Goal: Transaction & Acquisition: Purchase product/service

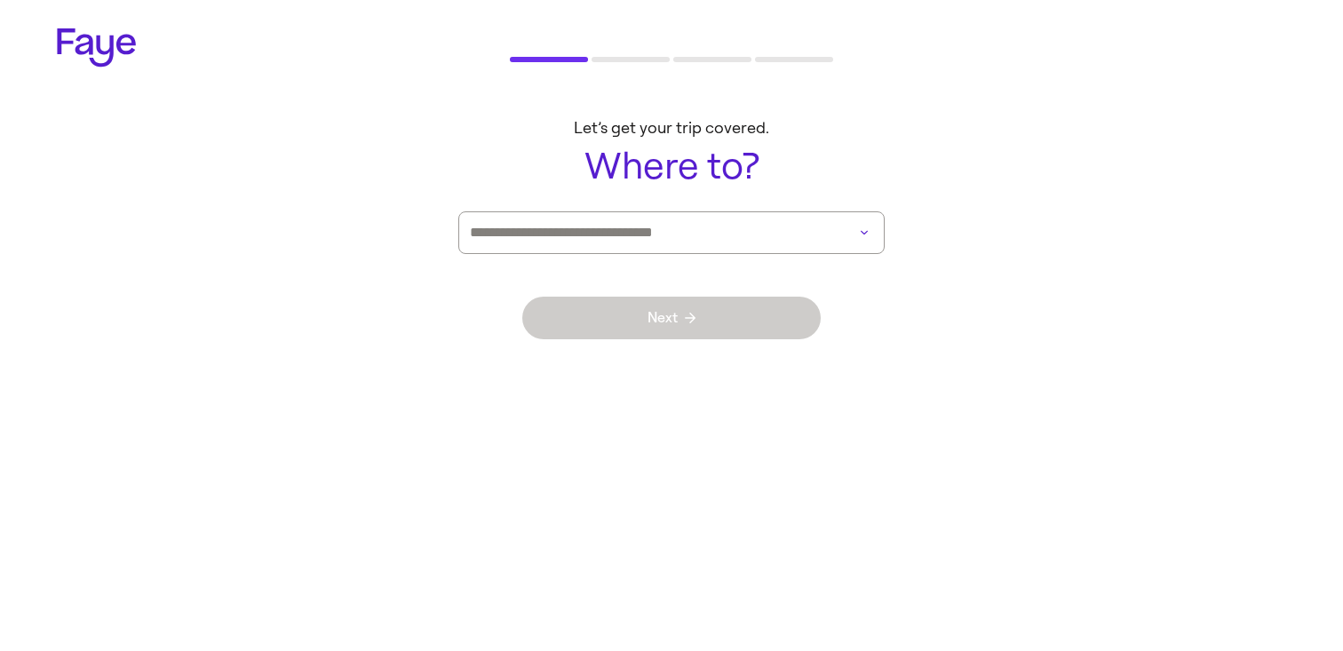
click at [835, 235] on div at bounding box center [671, 232] width 426 height 43
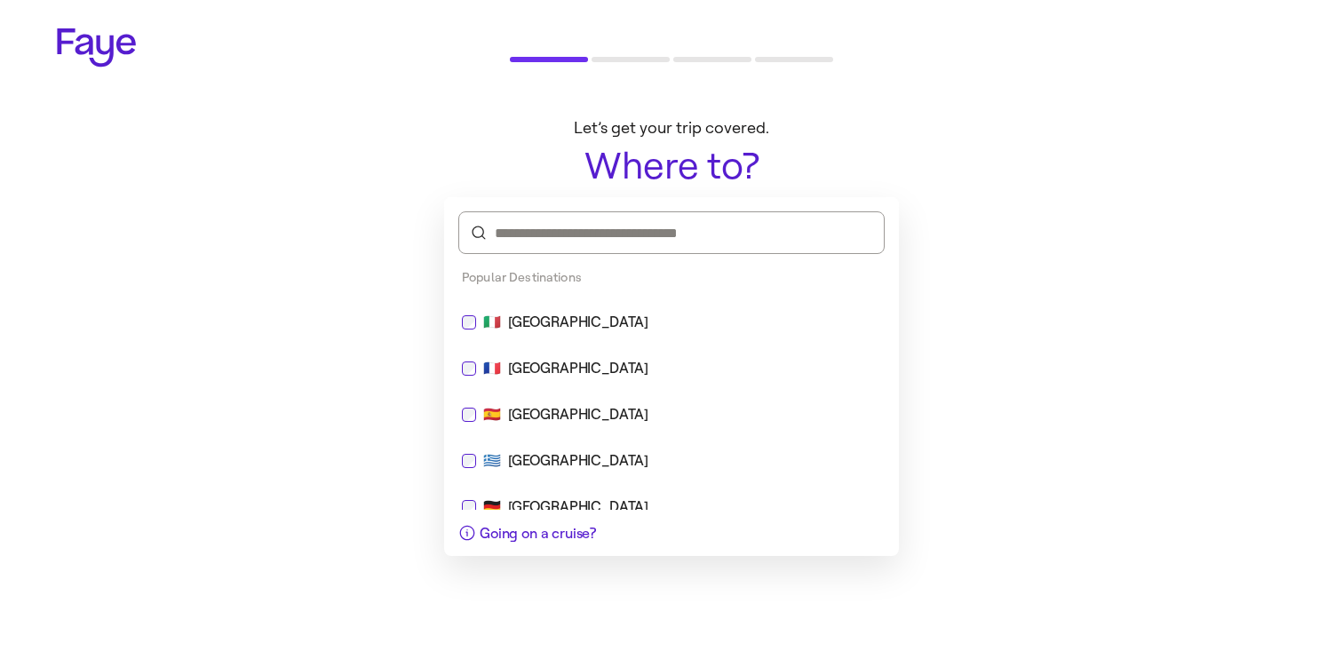
click at [730, 322] on div "🇮🇹 [GEOGRAPHIC_DATA]" at bounding box center [671, 322] width 419 height 21
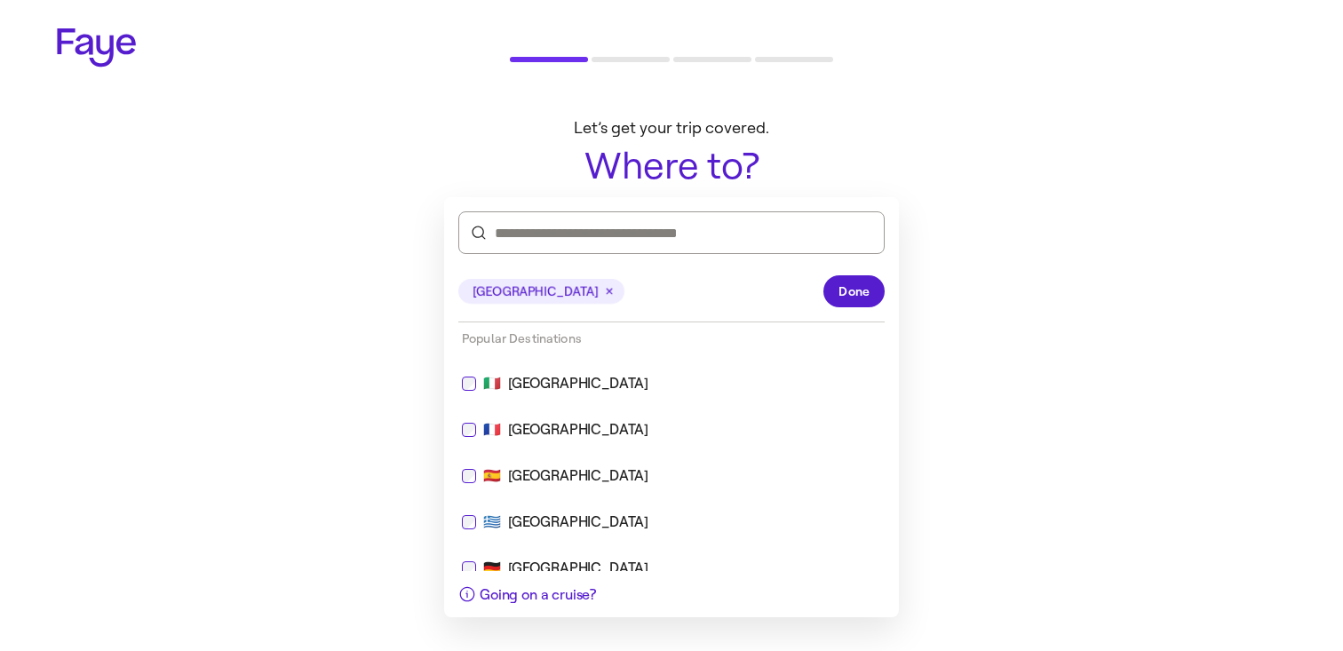
drag, startPoint x: 832, startPoint y: 285, endPoint x: 756, endPoint y: 340, distance: 93.5
click at [832, 285] on button "Done" at bounding box center [854, 291] width 61 height 32
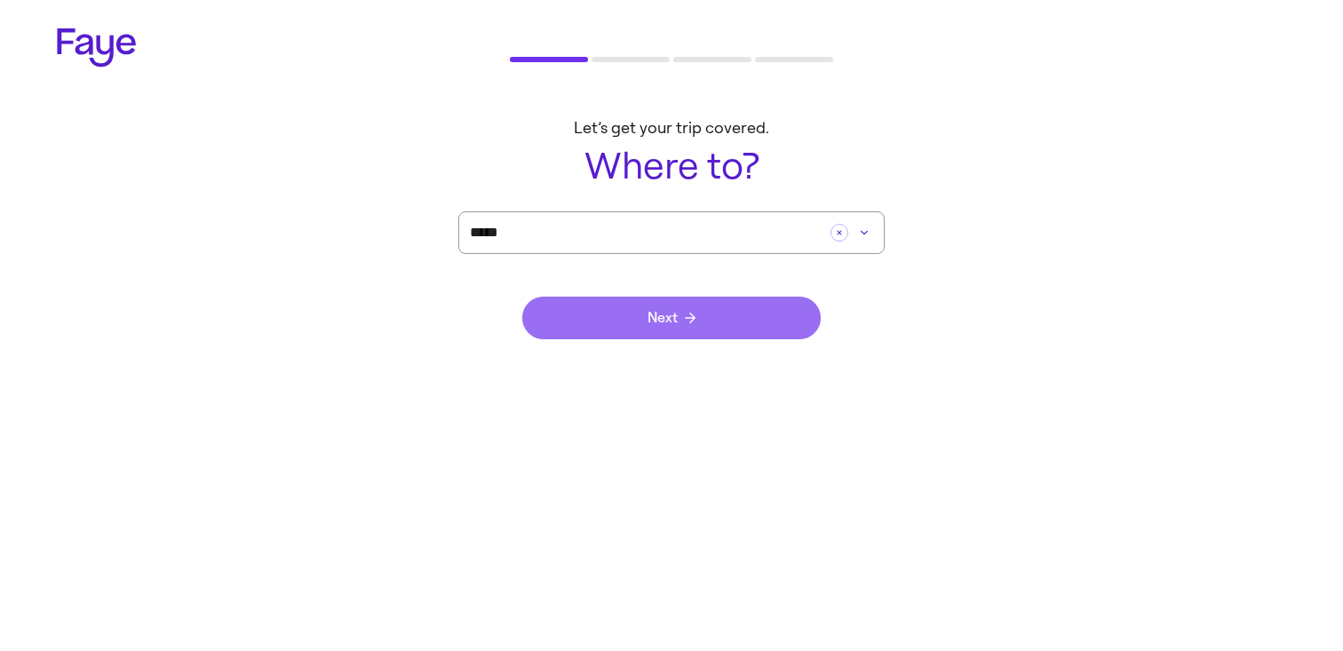
click at [732, 328] on button "Next" at bounding box center [671, 318] width 299 height 43
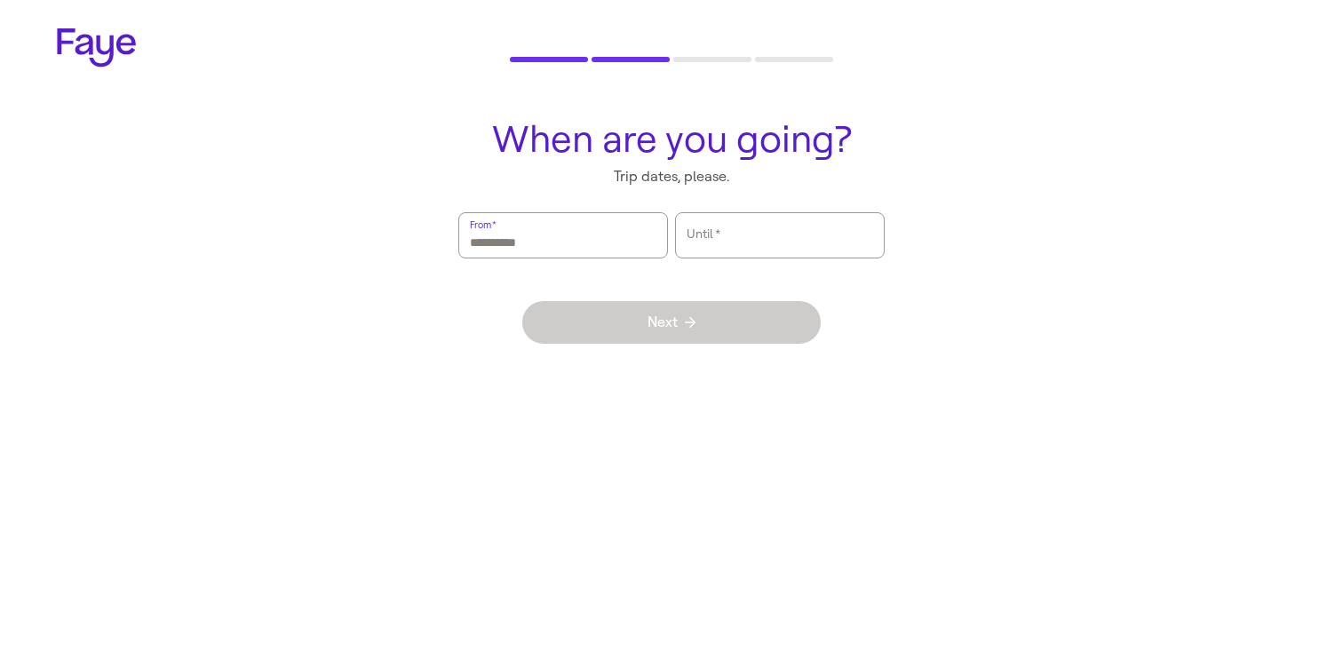
click at [632, 226] on input "From   *" at bounding box center [563, 235] width 187 height 41
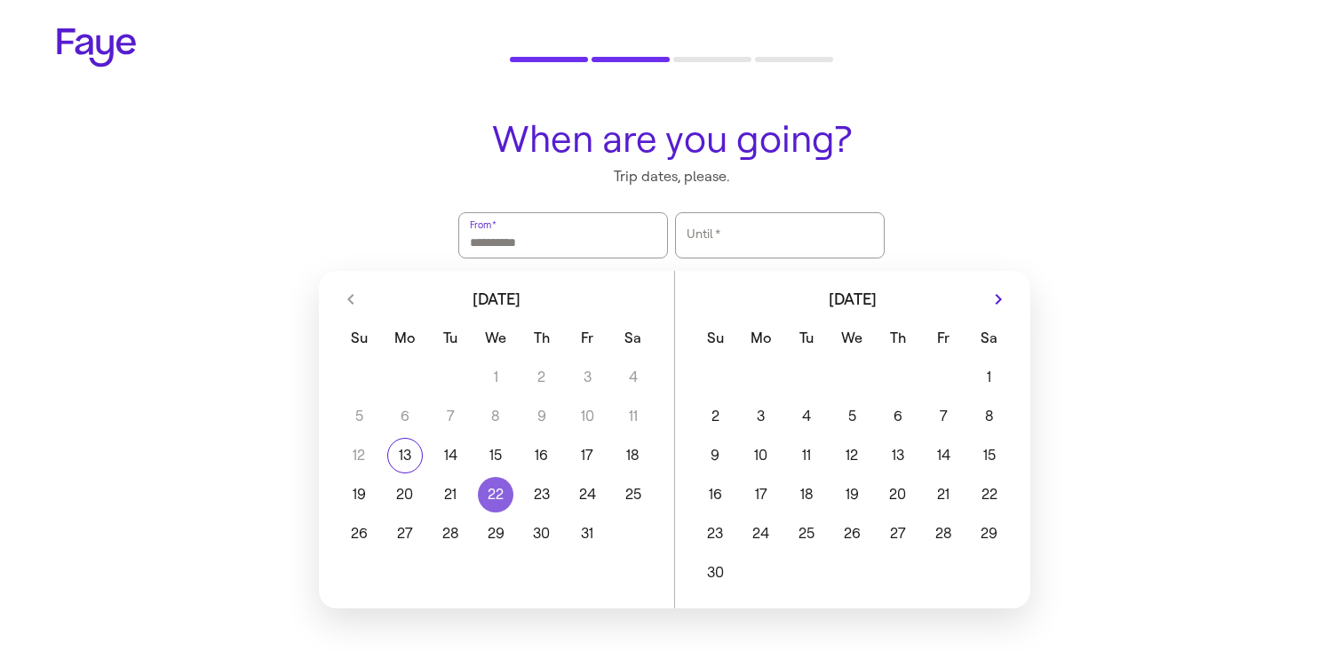
click at [480, 491] on button "22" at bounding box center [496, 495] width 45 height 36
click at [600, 491] on button "24" at bounding box center [587, 495] width 45 height 36
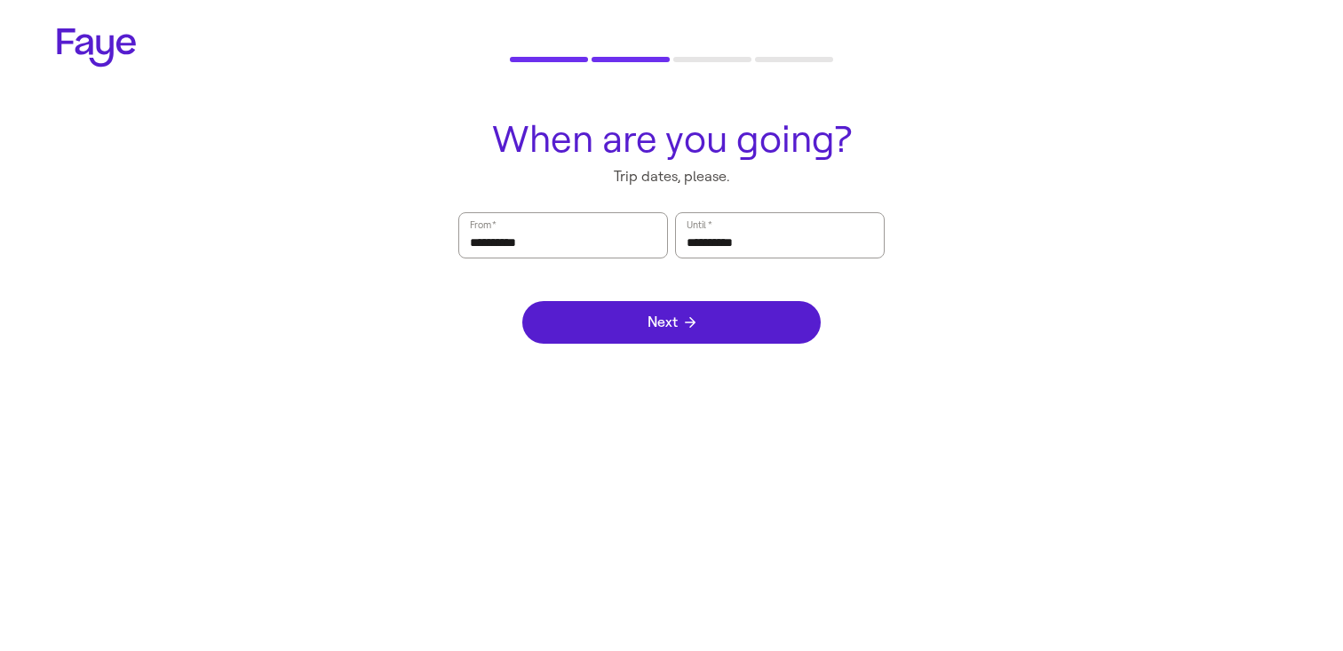
click at [729, 287] on div "Next" at bounding box center [671, 323] width 299 height 128
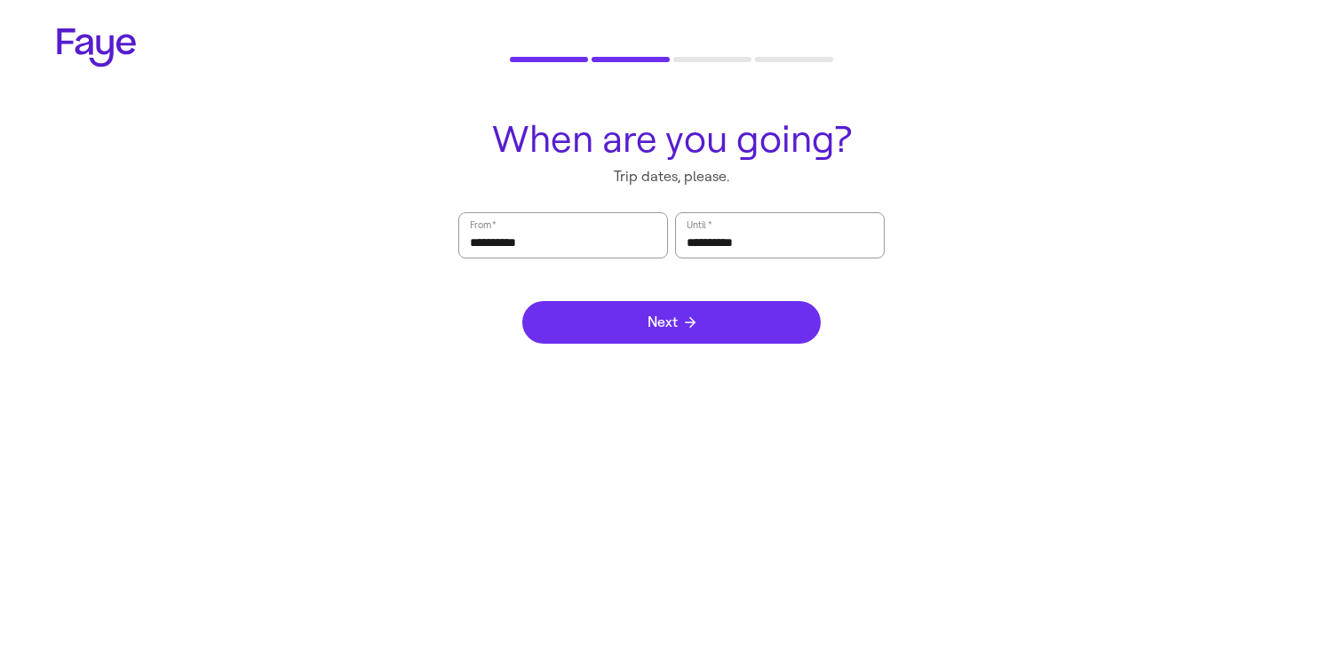
click at [722, 320] on button "Next" at bounding box center [671, 322] width 299 height 43
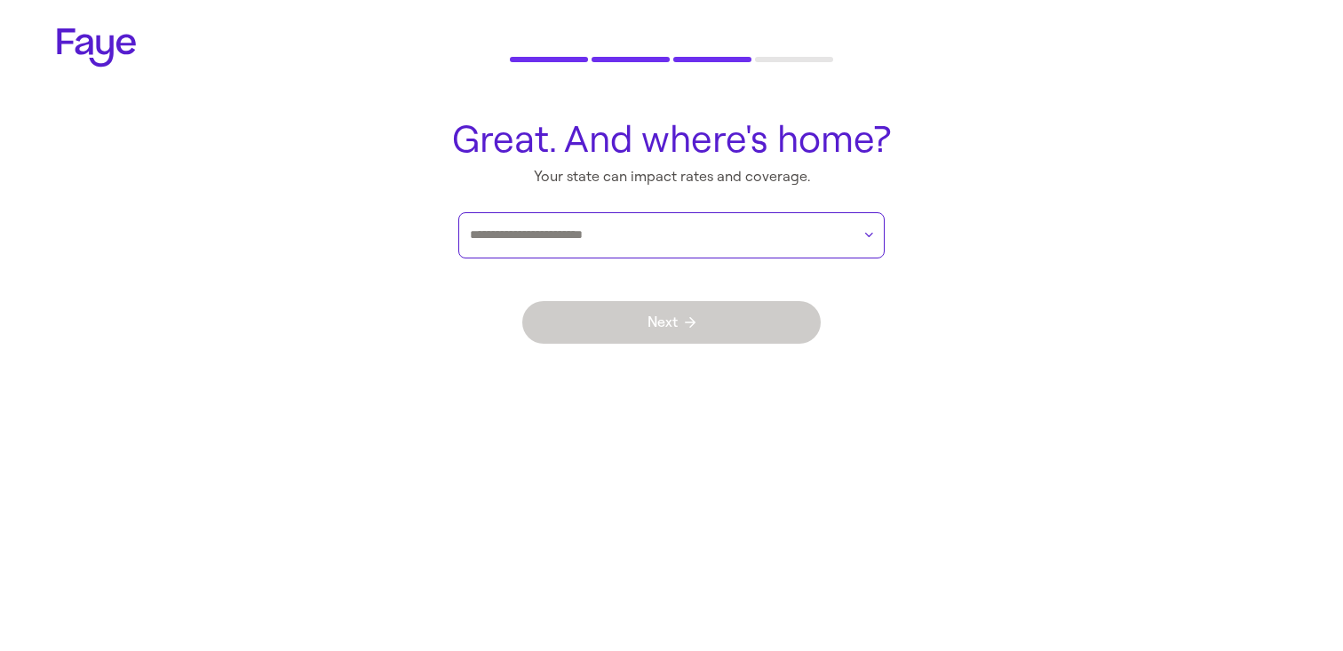
click at [730, 241] on input "text" at bounding box center [660, 235] width 381 height 27
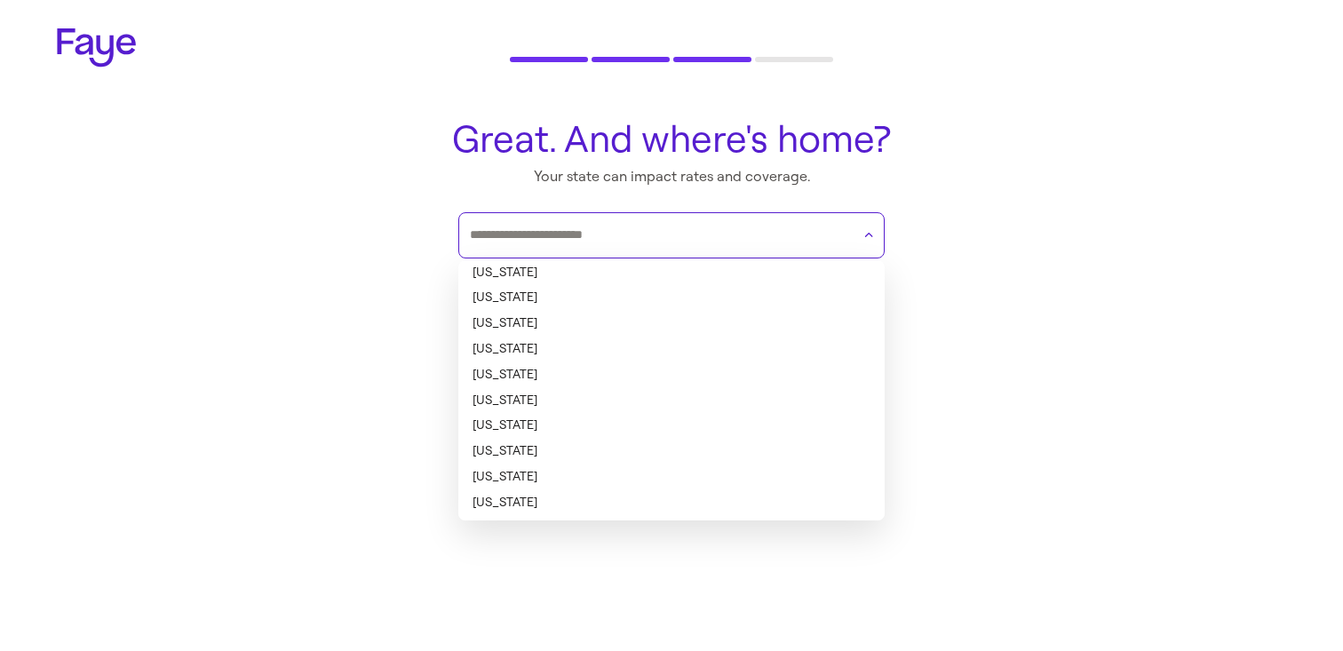
click at [706, 268] on li "[US_STATE]" at bounding box center [671, 273] width 426 height 26
type input "*******"
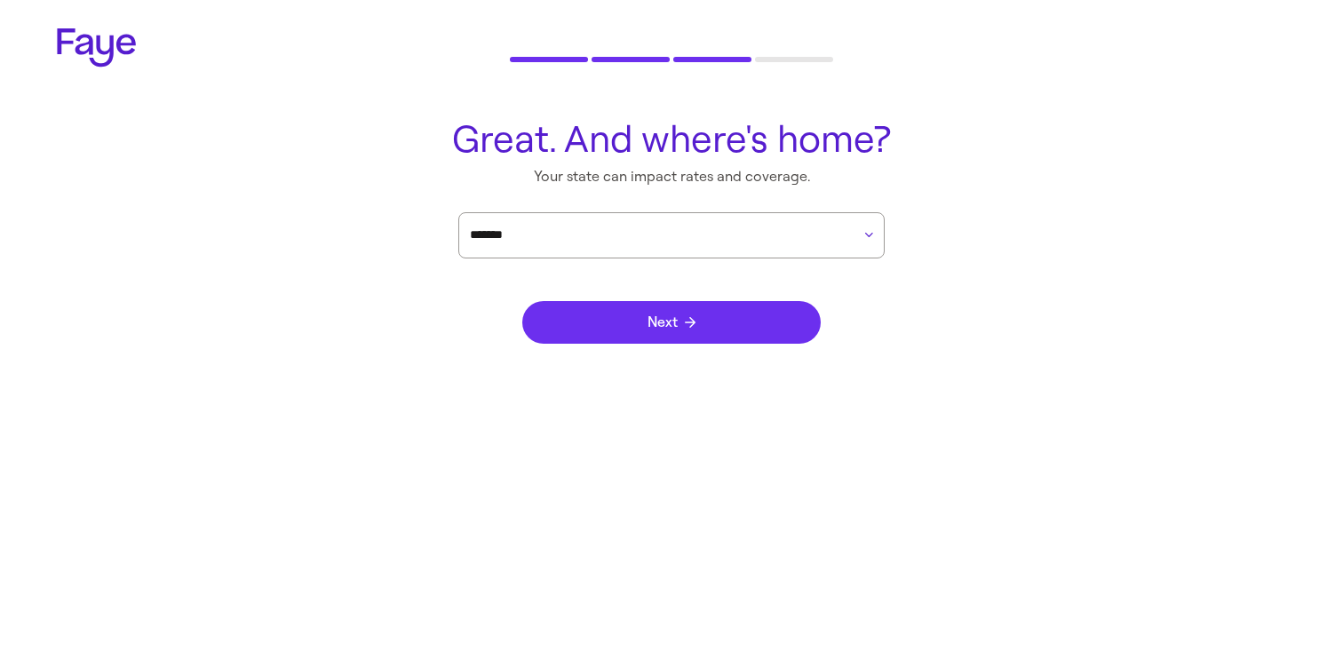
click at [700, 324] on button "Next" at bounding box center [671, 322] width 299 height 43
